Goal: Book appointment/travel/reservation

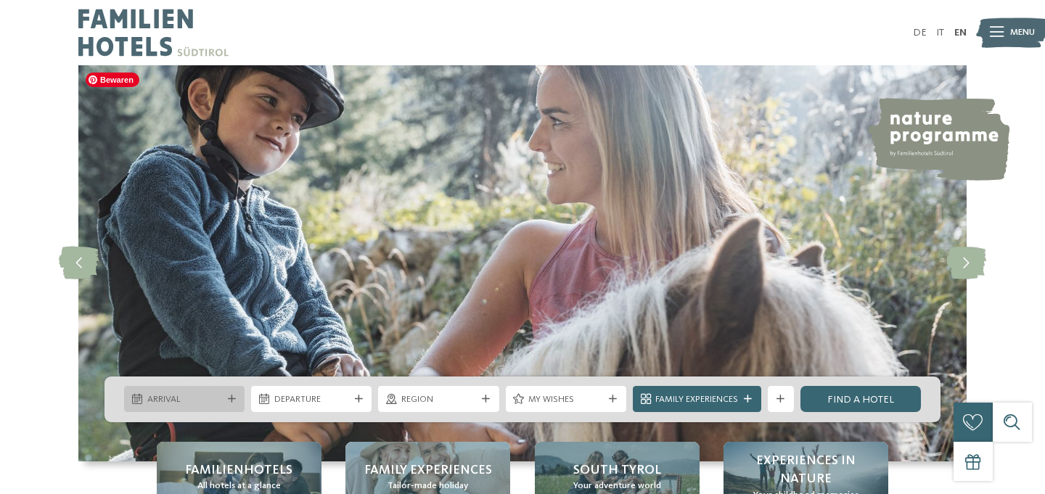
click at [216, 393] on span "Arrival" at bounding box center [184, 399] width 75 height 13
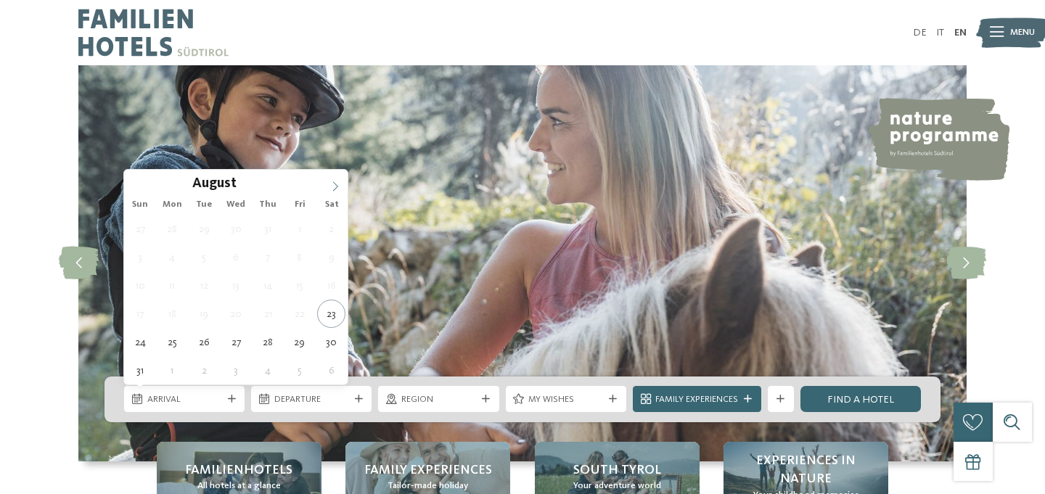
click at [333, 182] on icon at bounding box center [335, 185] width 5 height 9
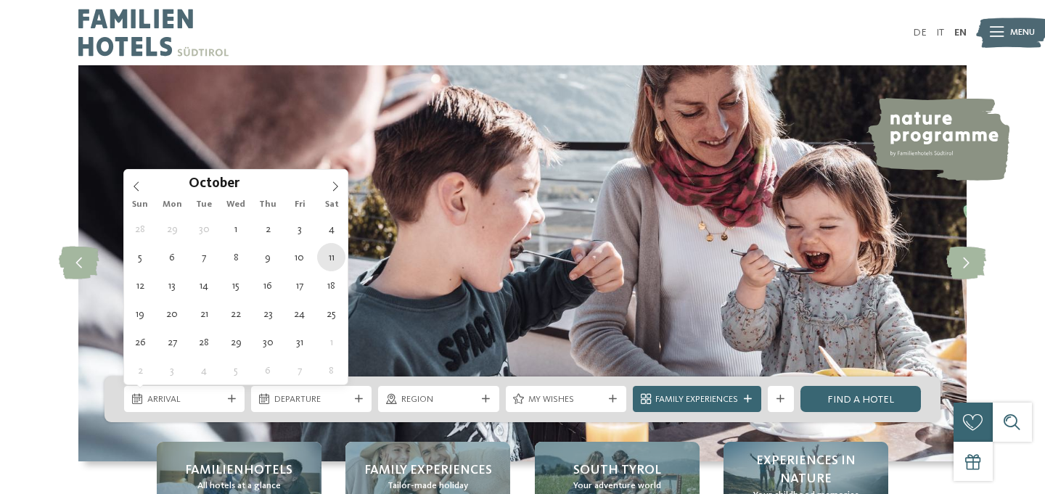
type div "11.10.2025"
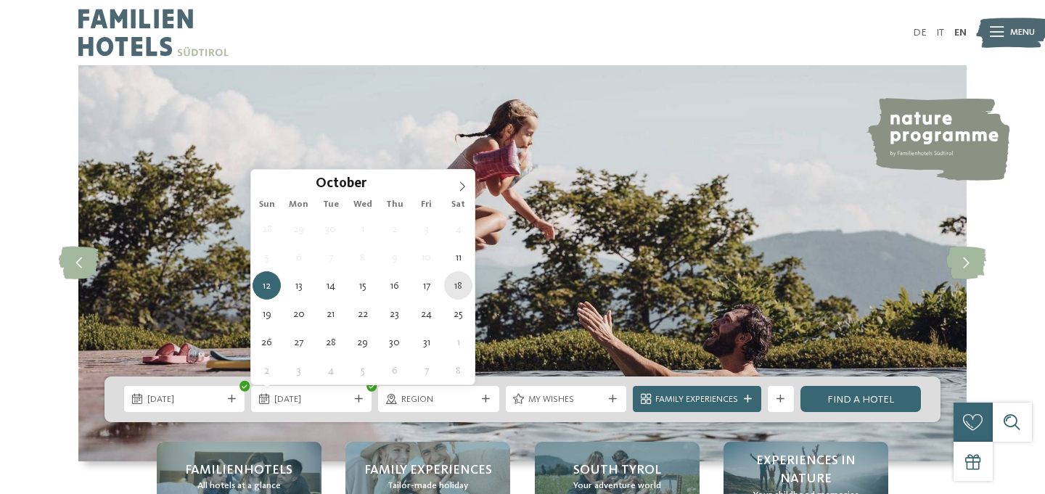
type div "18.10.2025"
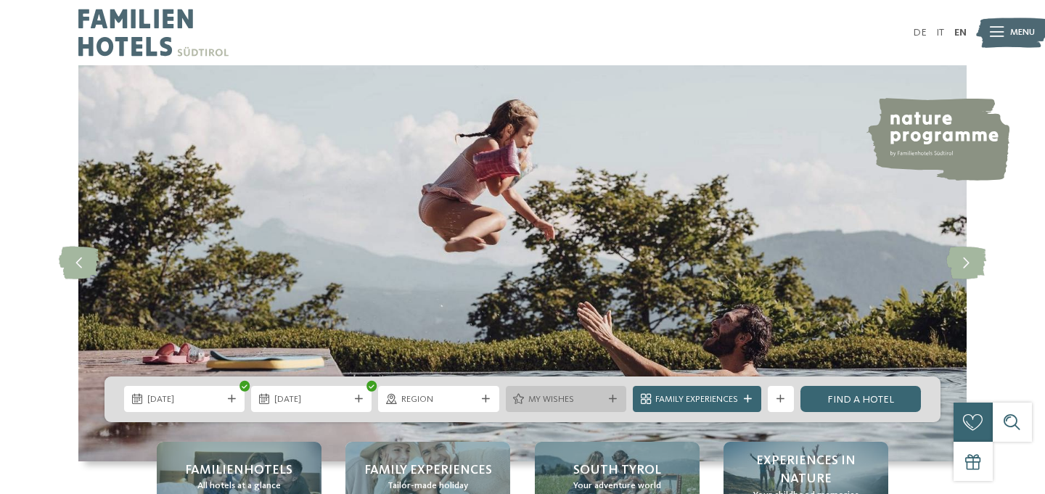
click at [577, 401] on span "My wishes" at bounding box center [565, 399] width 75 height 13
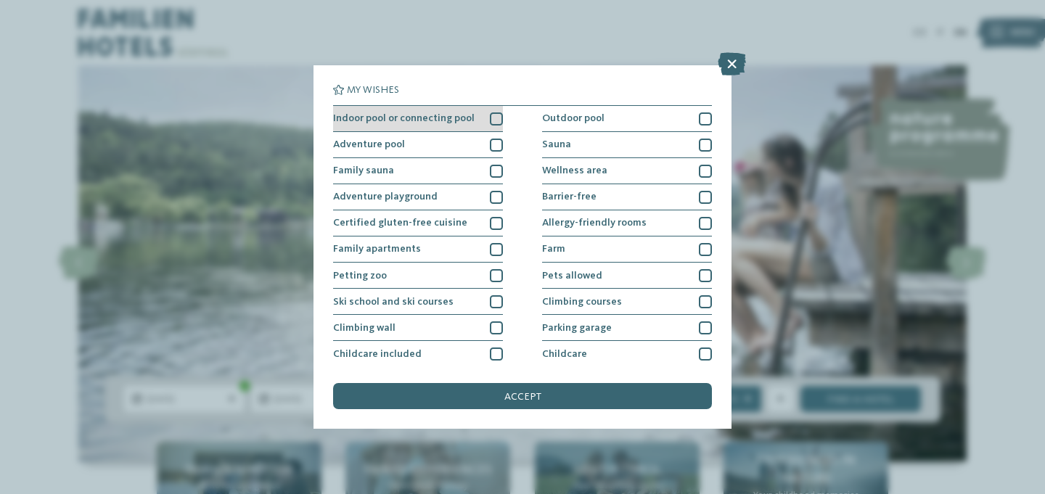
click at [494, 116] on div at bounding box center [496, 118] width 13 height 13
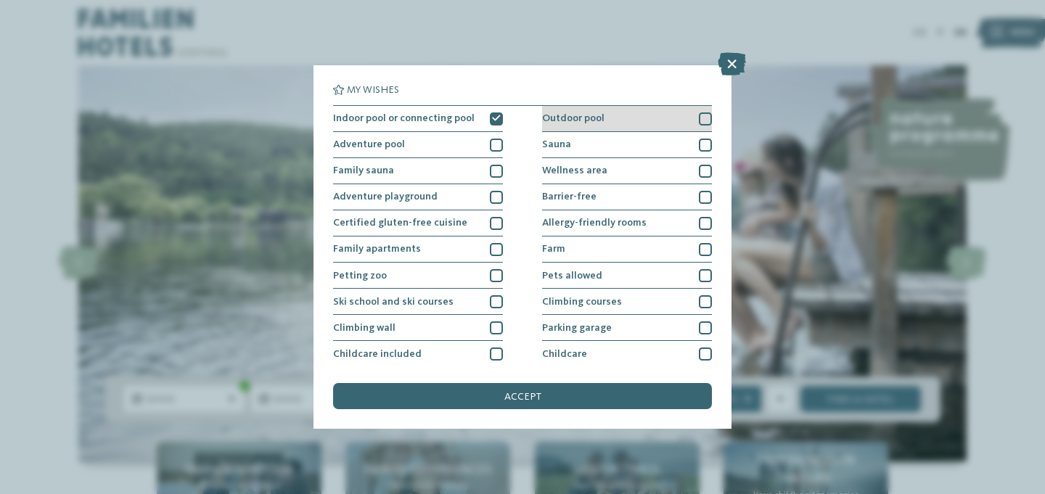
click at [708, 112] on div at bounding box center [705, 118] width 13 height 13
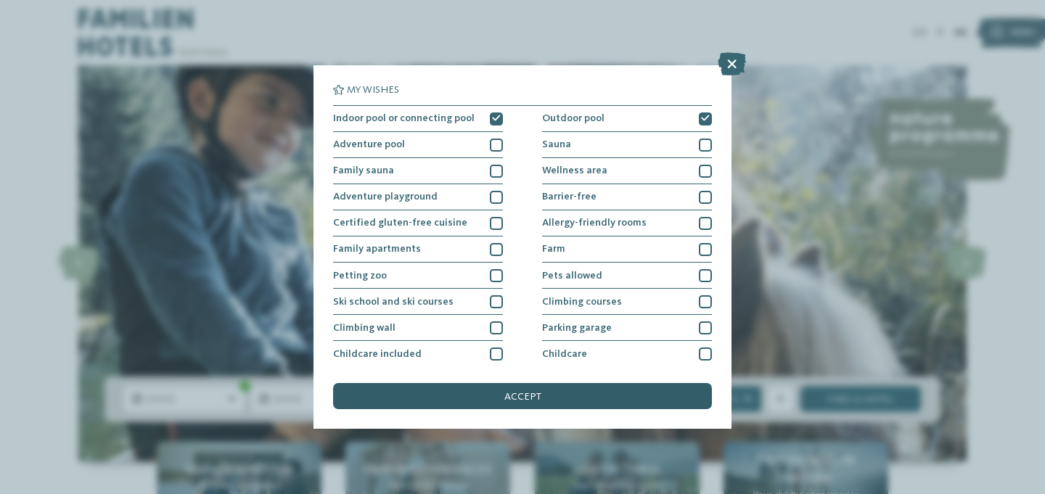
click at [497, 398] on div "accept" at bounding box center [522, 396] width 379 height 26
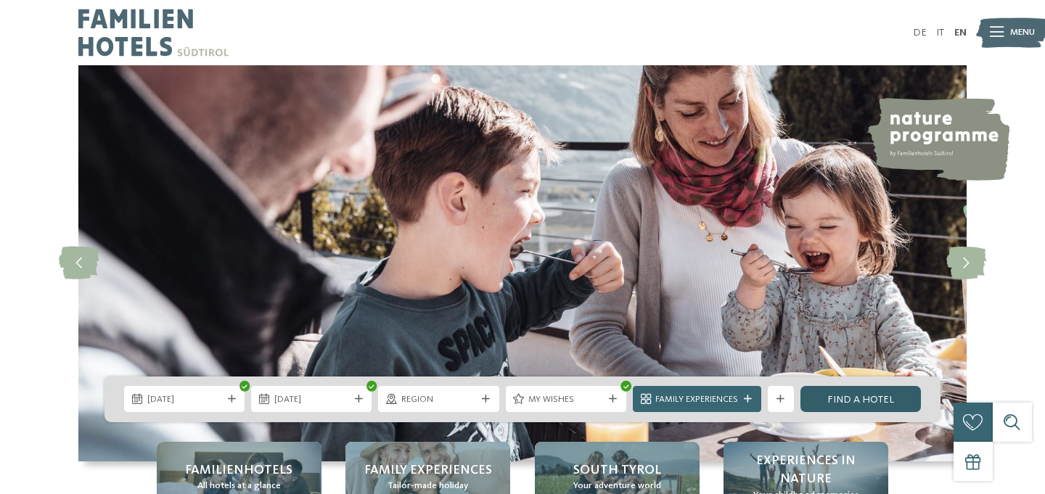
click at [866, 395] on link "Find a hotel" at bounding box center [860, 399] width 120 height 26
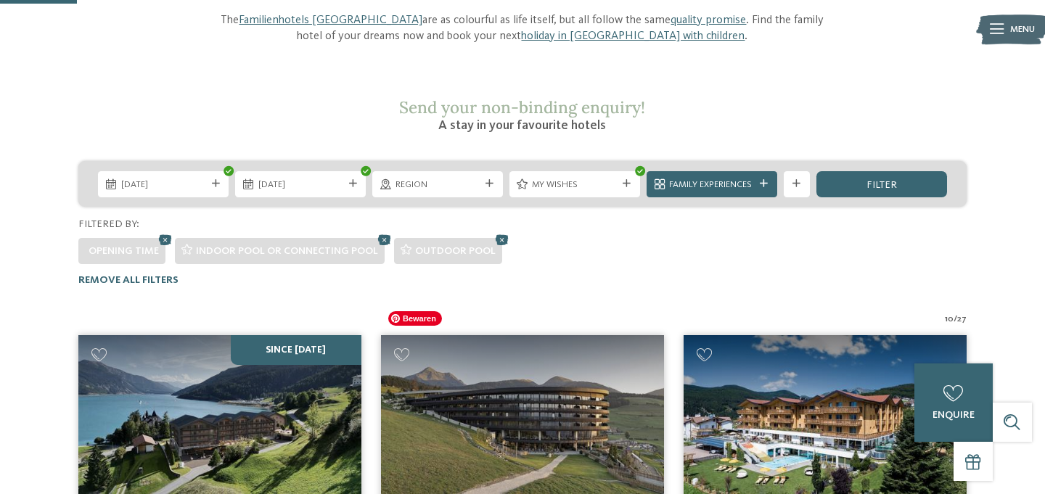
scroll to position [174, 0]
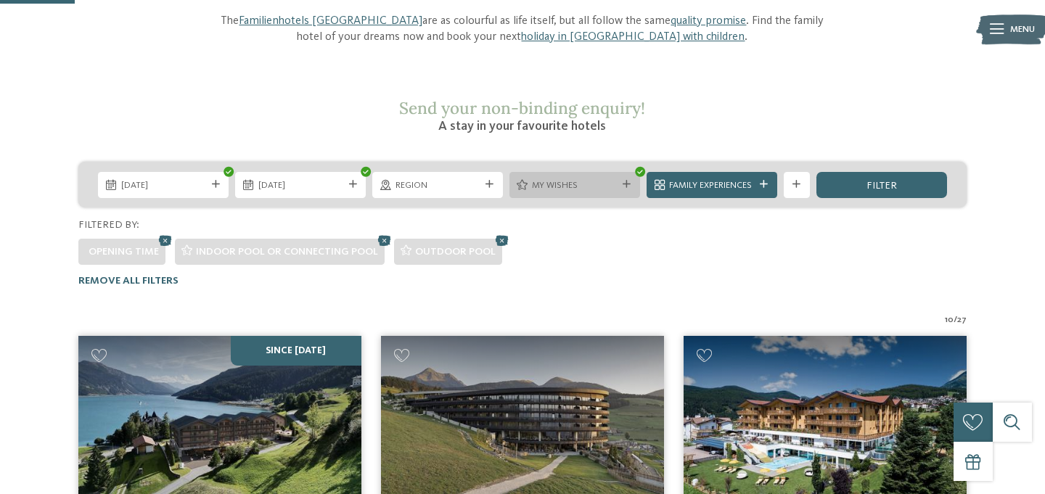
click at [623, 181] on icon at bounding box center [627, 185] width 8 height 8
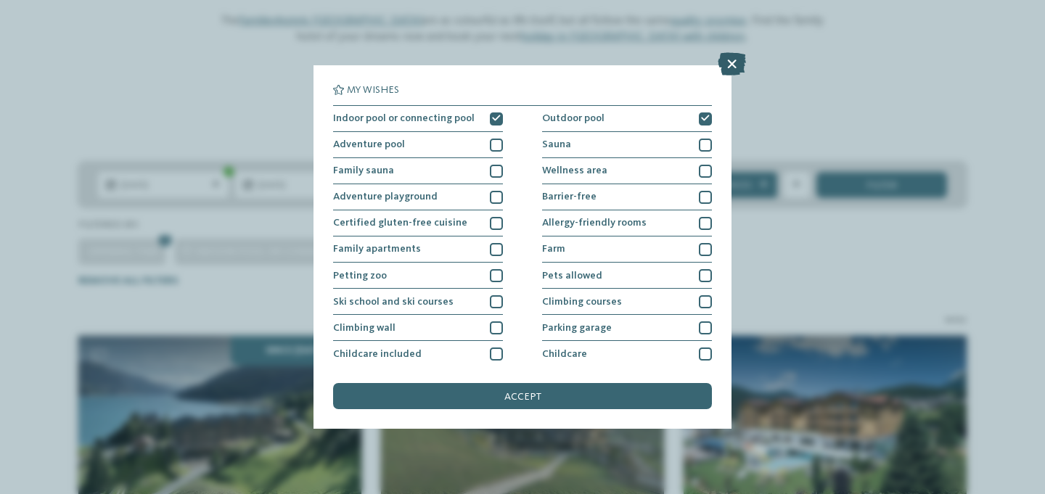
click at [739, 60] on icon at bounding box center [732, 63] width 28 height 23
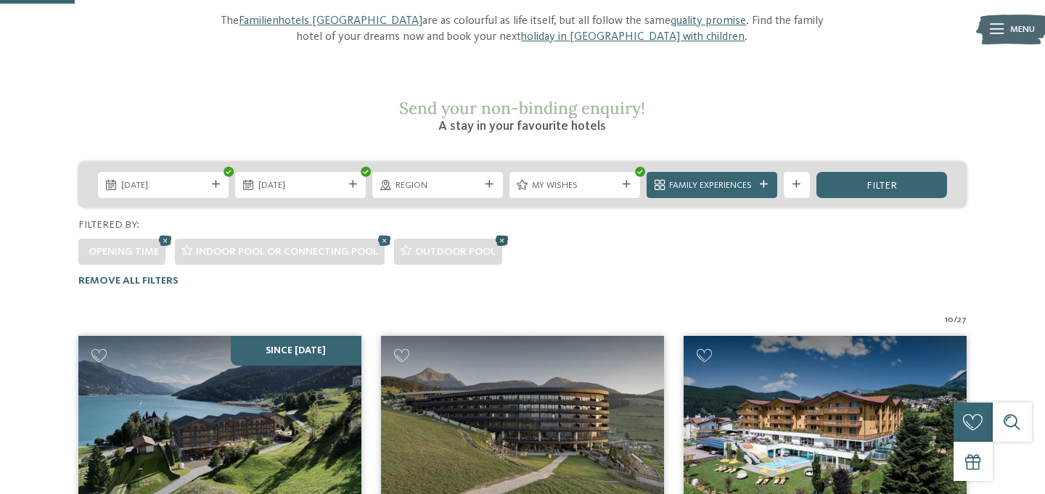
click at [502, 231] on icon at bounding box center [502, 239] width 20 height 17
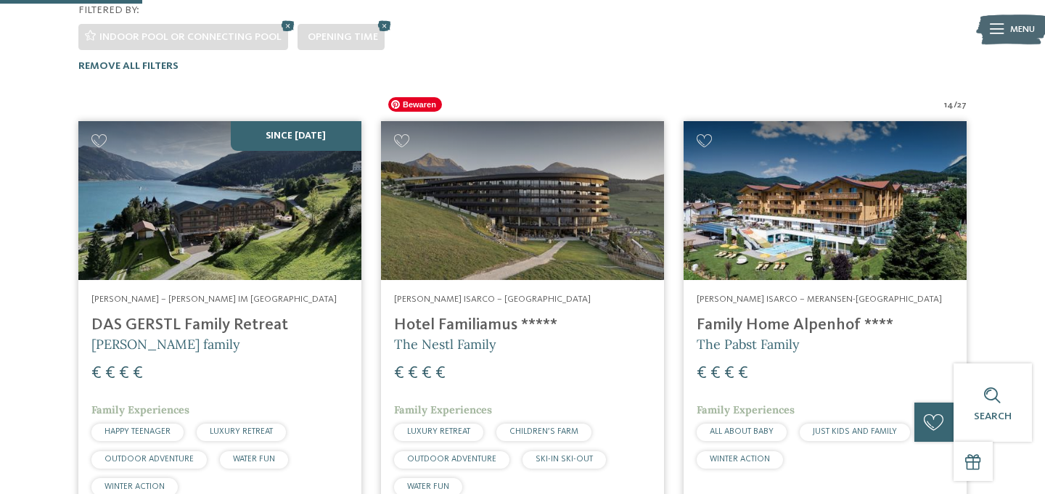
scroll to position [389, 0]
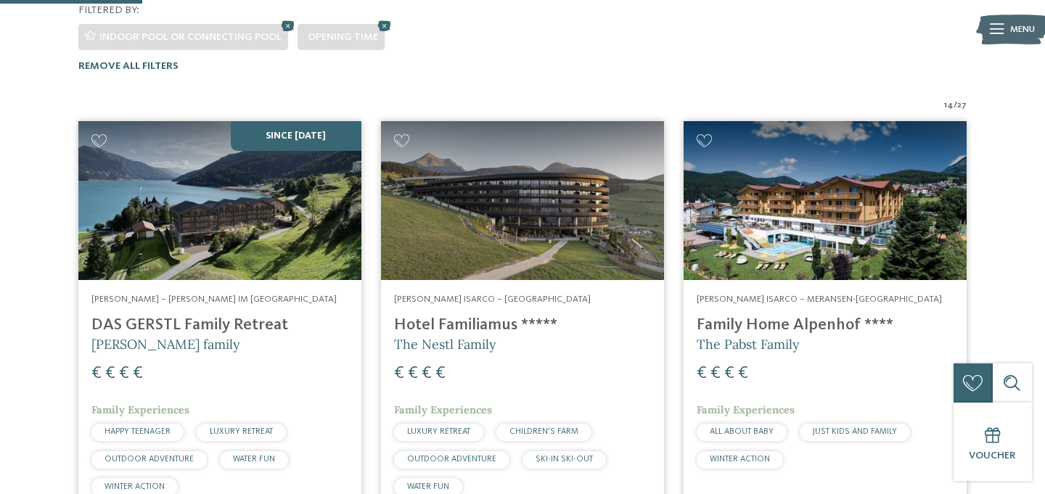
click at [221, 316] on h4 "DAS GERSTL Family Retreat" at bounding box center [219, 326] width 257 height 20
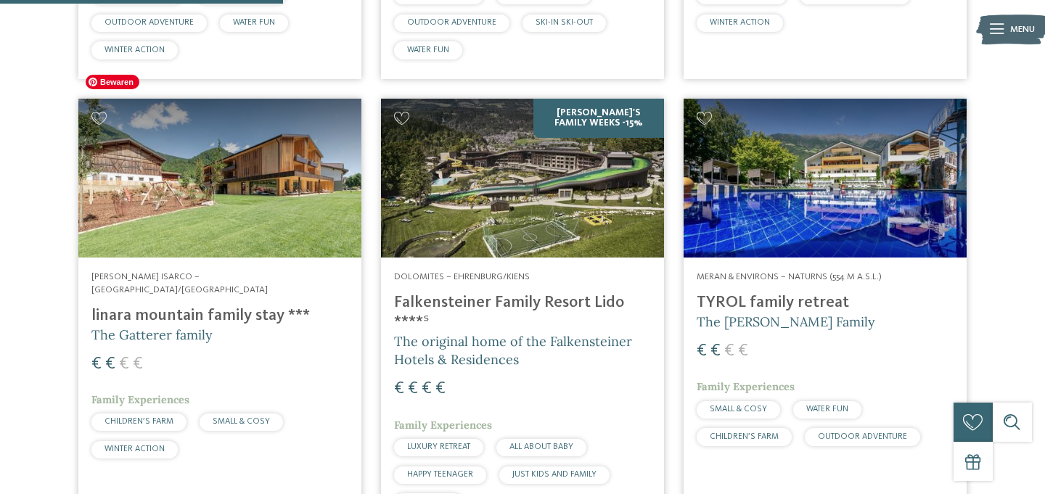
scroll to position [888, 0]
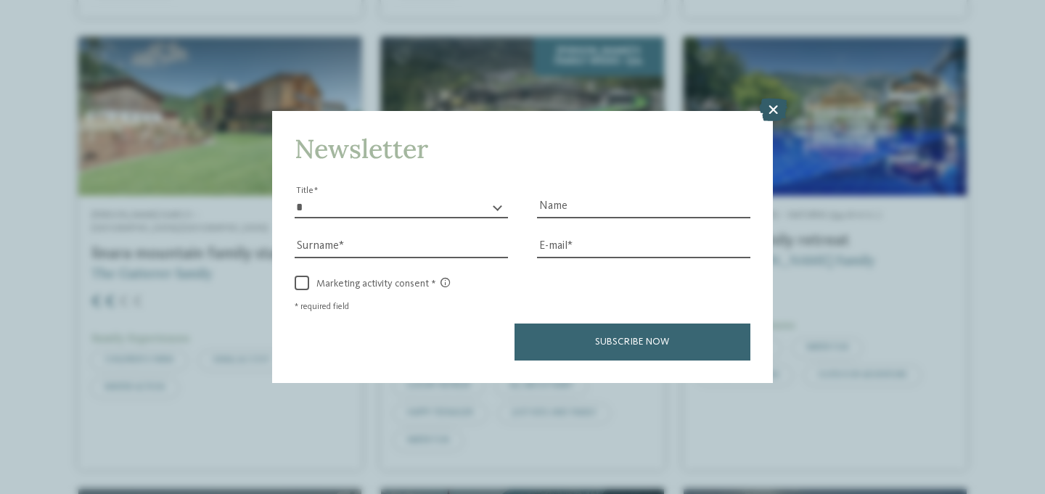
click at [771, 110] on icon at bounding box center [773, 109] width 28 height 23
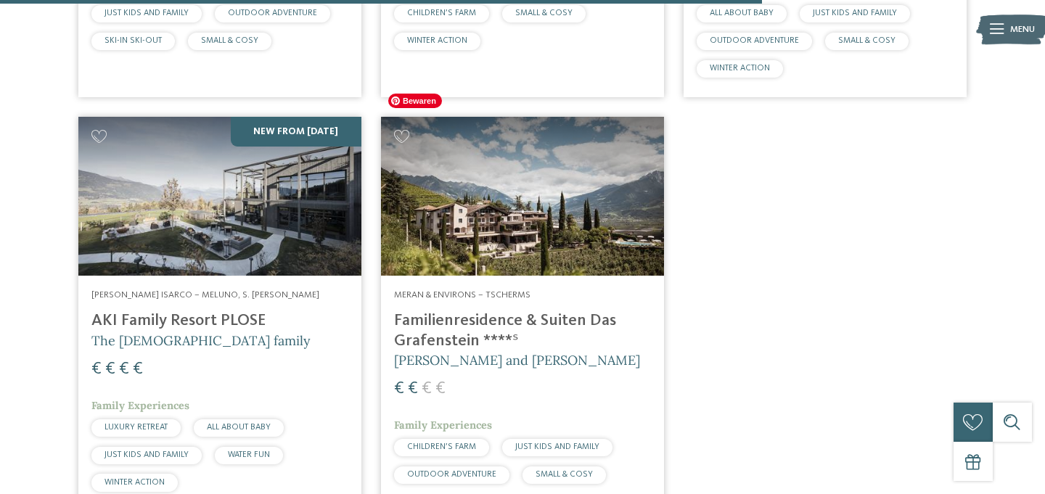
scroll to position [2089, 0]
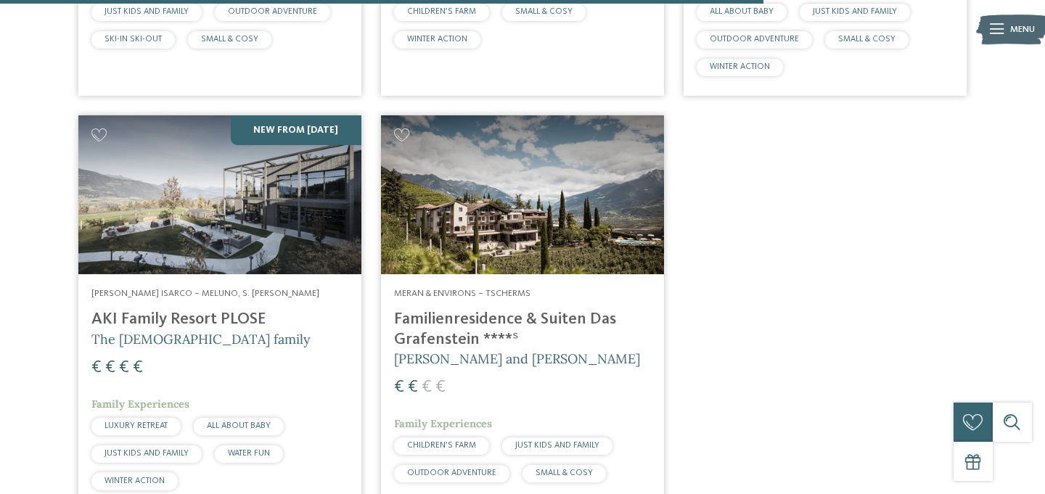
click at [203, 310] on h4 "AKI Family Resort PLOSE" at bounding box center [219, 320] width 257 height 20
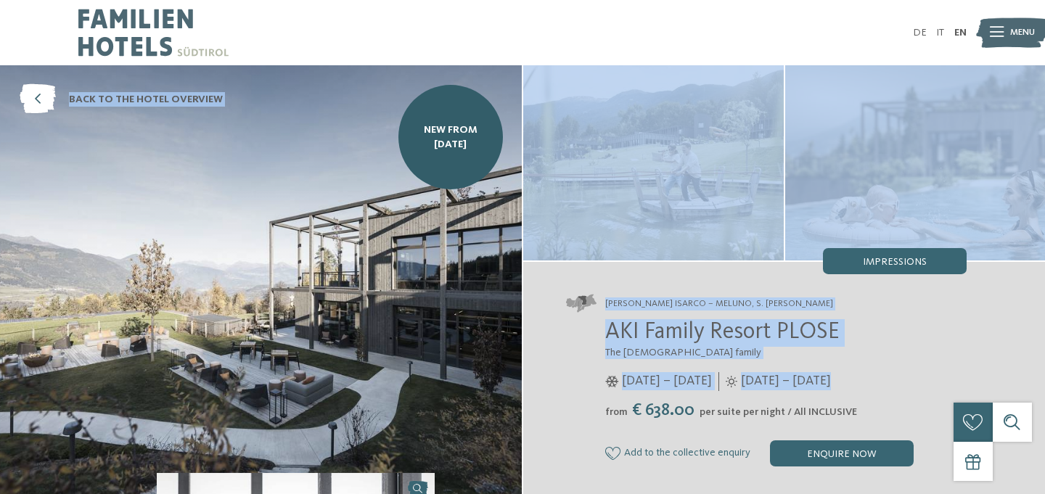
drag, startPoint x: 592, startPoint y: 409, endPoint x: 483, endPoint y: 158, distance: 273.0
click at [483, 171] on div "back to the hotel overview NEW from [DATE] from Impressions" at bounding box center [522, 282] width 1045 height 434
